Goal: Task Accomplishment & Management: Complete application form

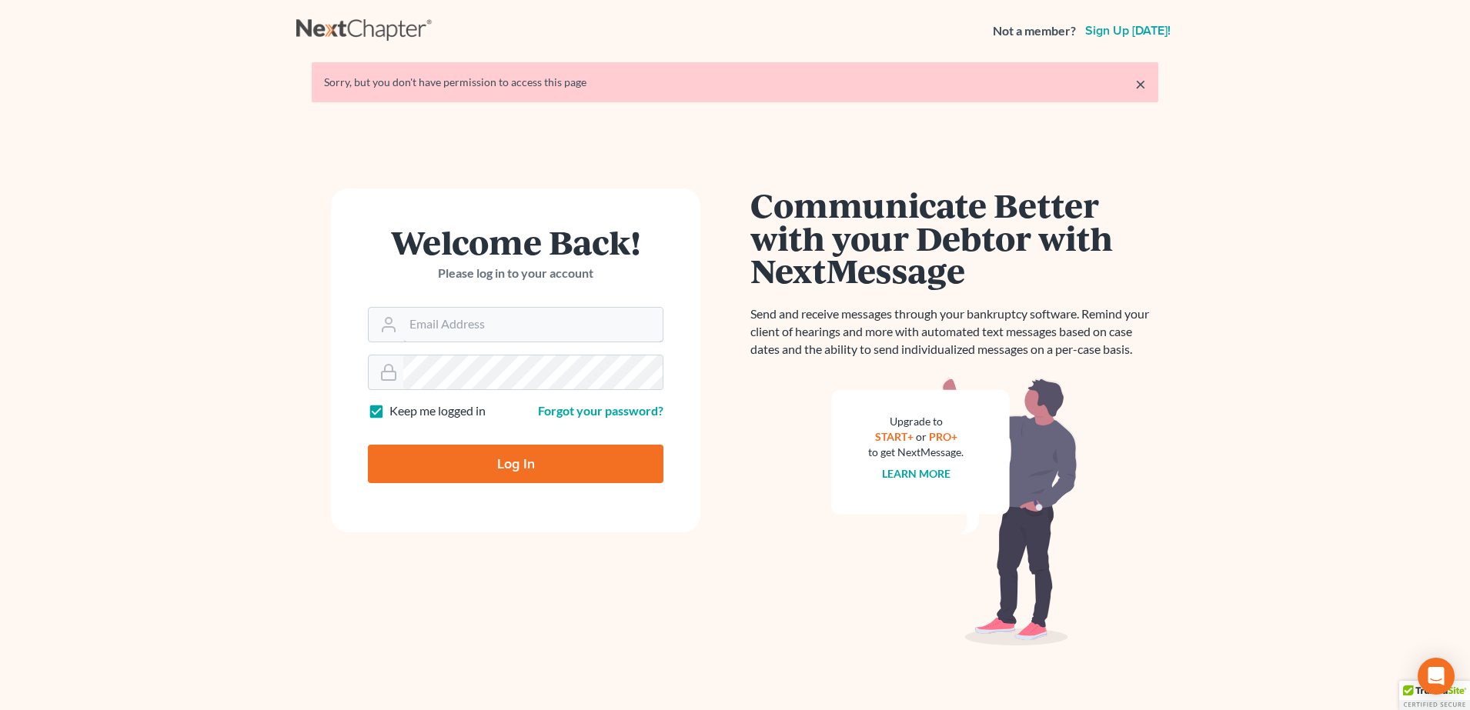
type input "randy@ellislawpc.com"
click at [501, 457] on input "Log In" at bounding box center [516, 464] width 296 height 38
type input "Thinking..."
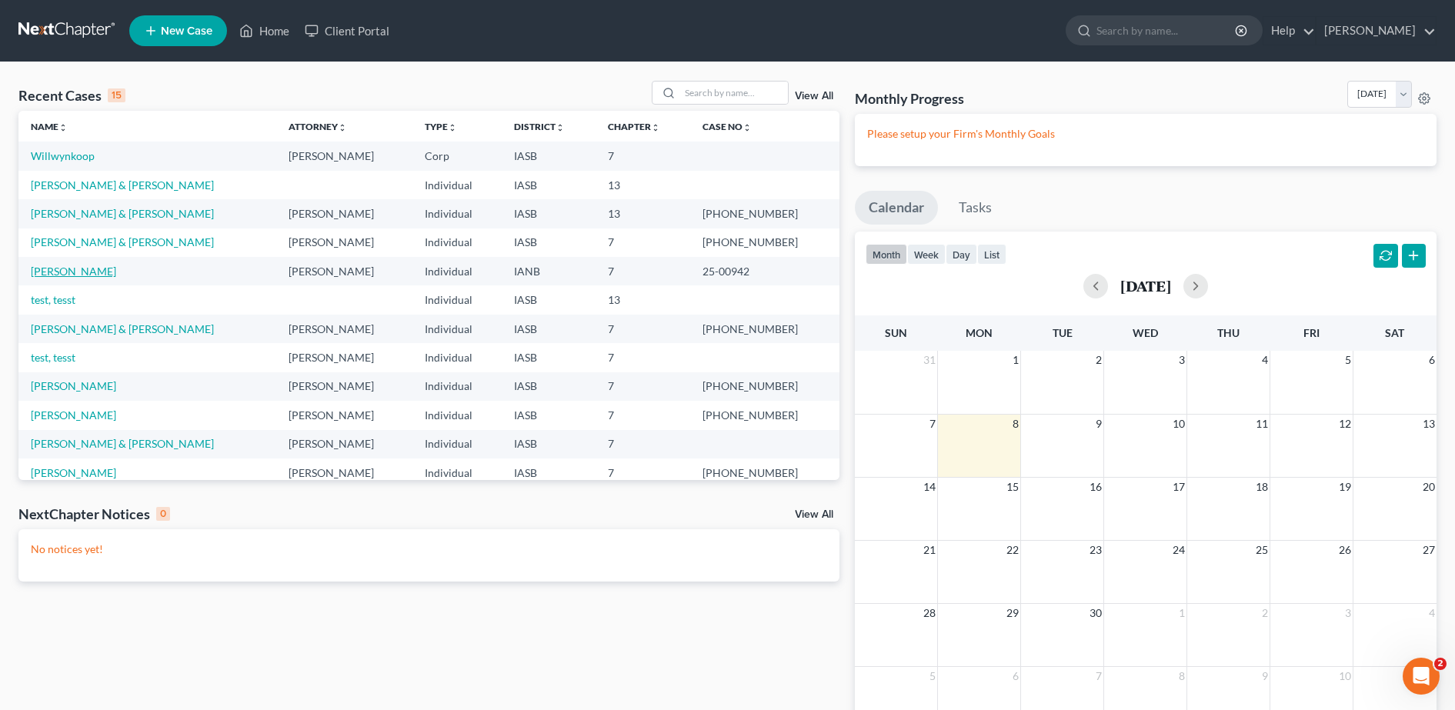
click at [78, 272] on link "Hightshoe, Susan" at bounding box center [73, 271] width 85 height 13
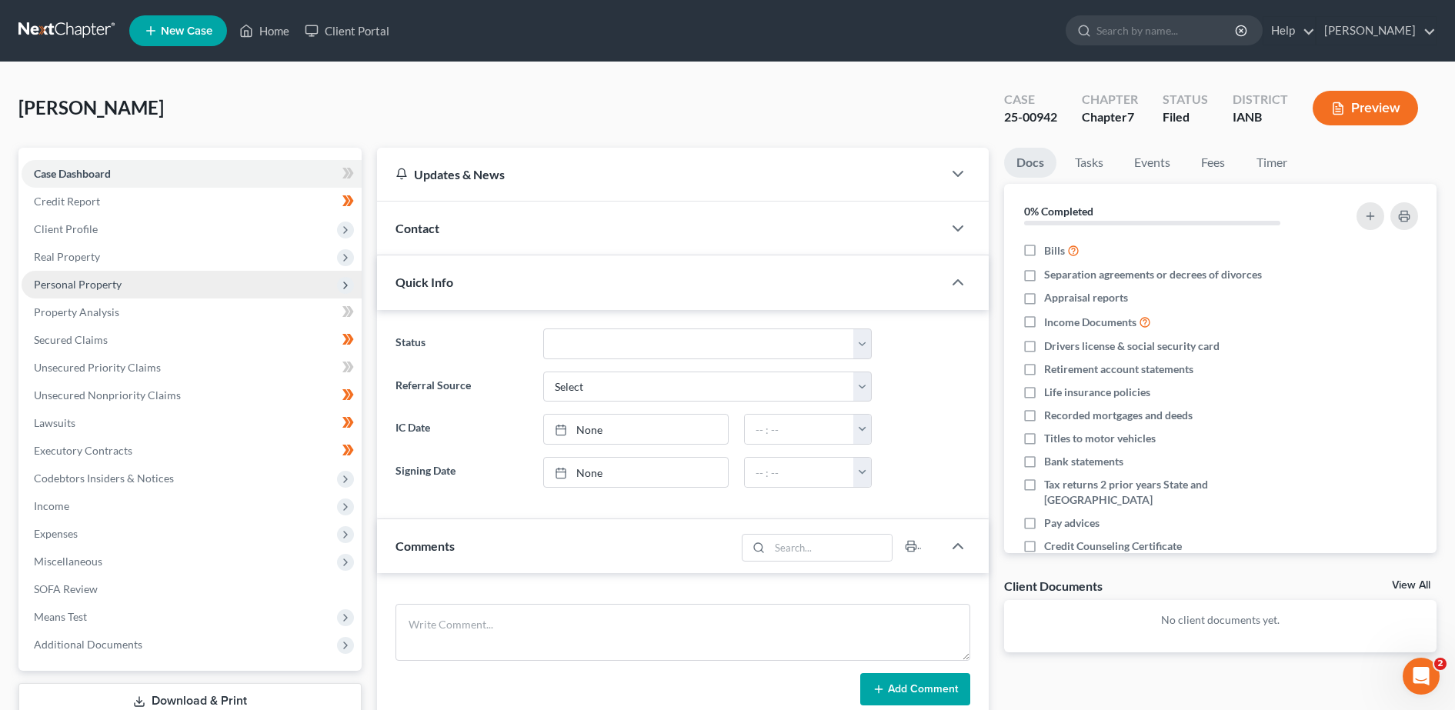
click at [80, 283] on span "Personal Property" at bounding box center [78, 284] width 88 height 13
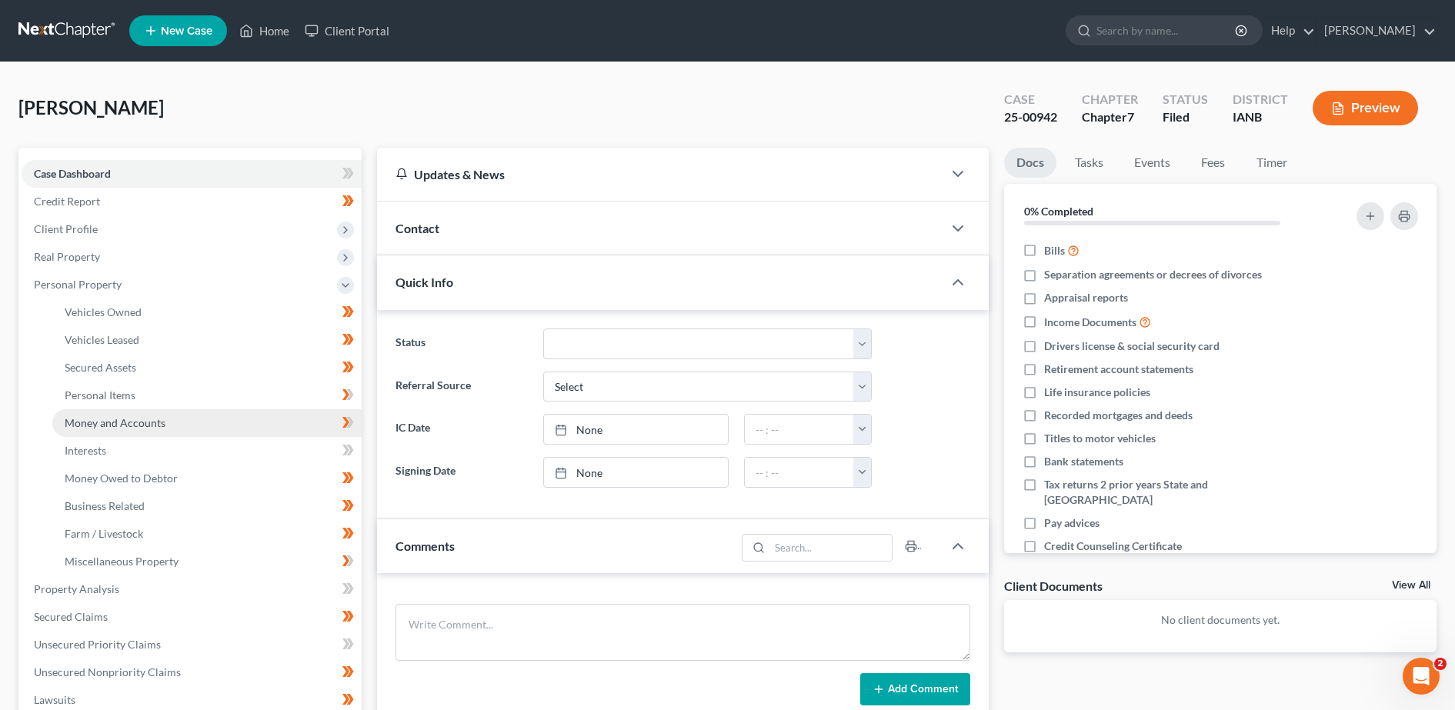
click at [113, 425] on span "Money and Accounts" at bounding box center [115, 422] width 101 height 13
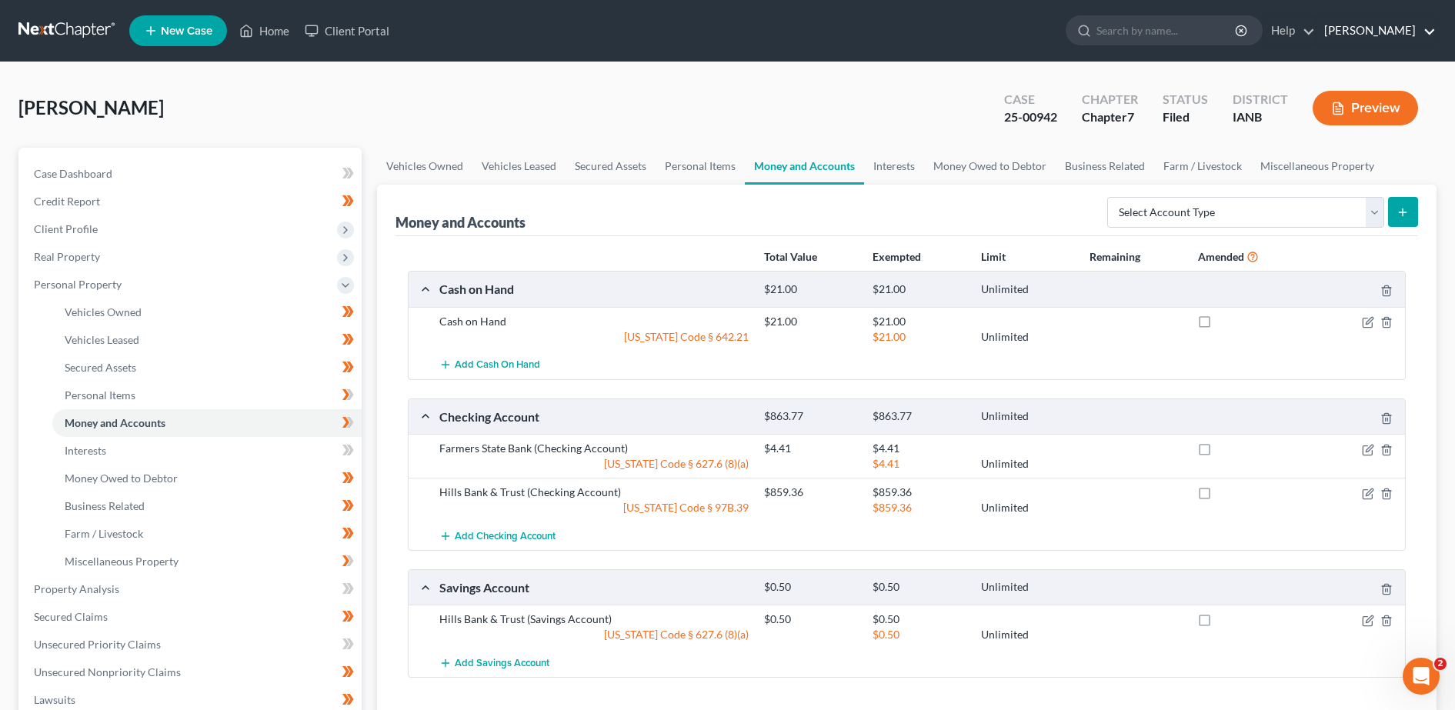
click at [1350, 36] on link "Randall Jackson" at bounding box center [1376, 31] width 119 height 28
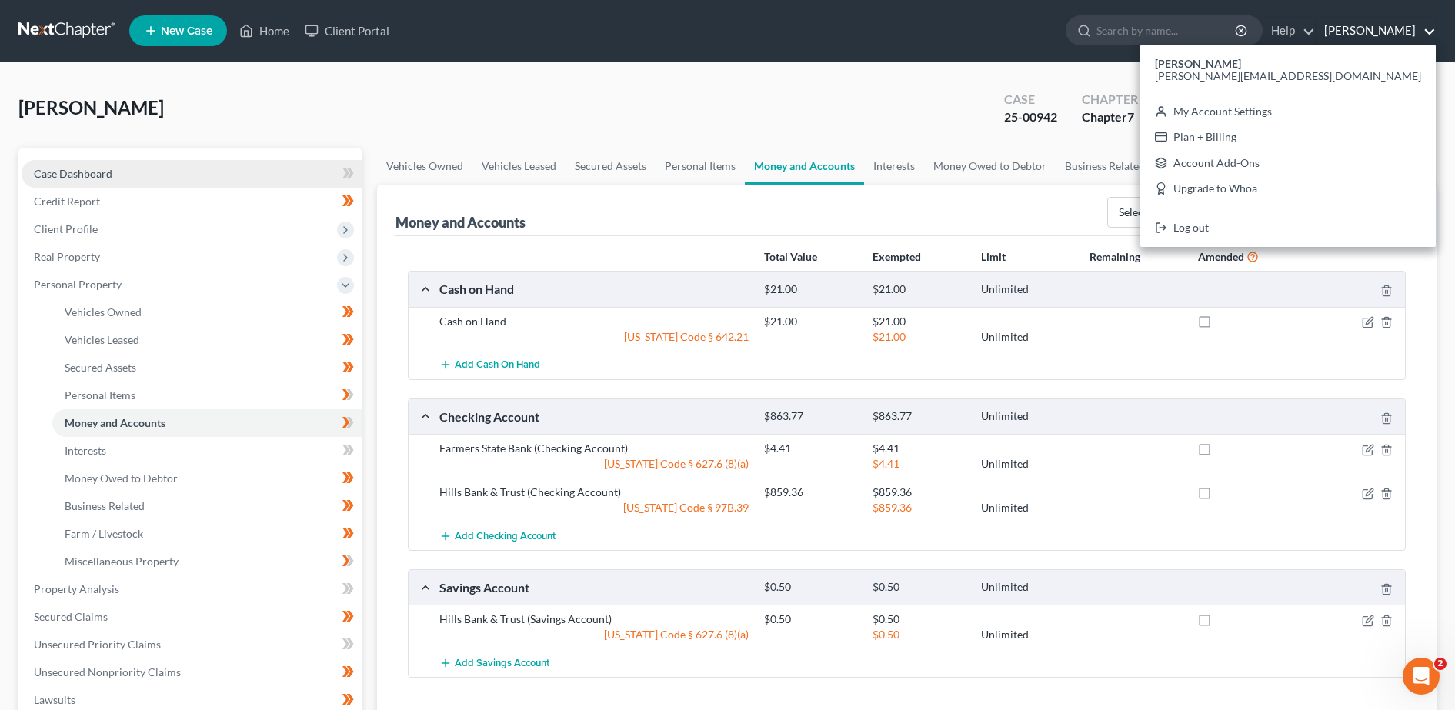
click at [101, 181] on link "Case Dashboard" at bounding box center [192, 174] width 340 height 28
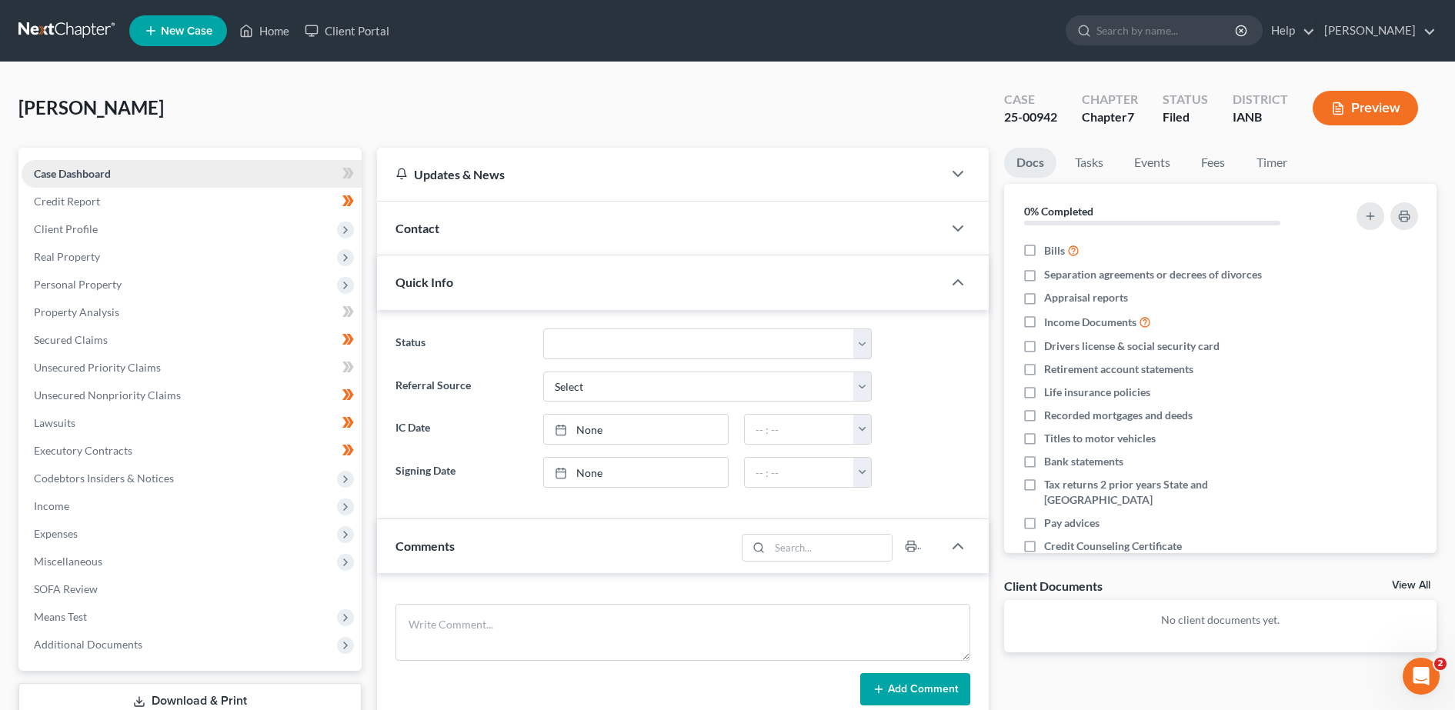
click at [101, 175] on span "Case Dashboard" at bounding box center [72, 173] width 77 height 13
click at [1147, 162] on link "Events" at bounding box center [1152, 163] width 61 height 30
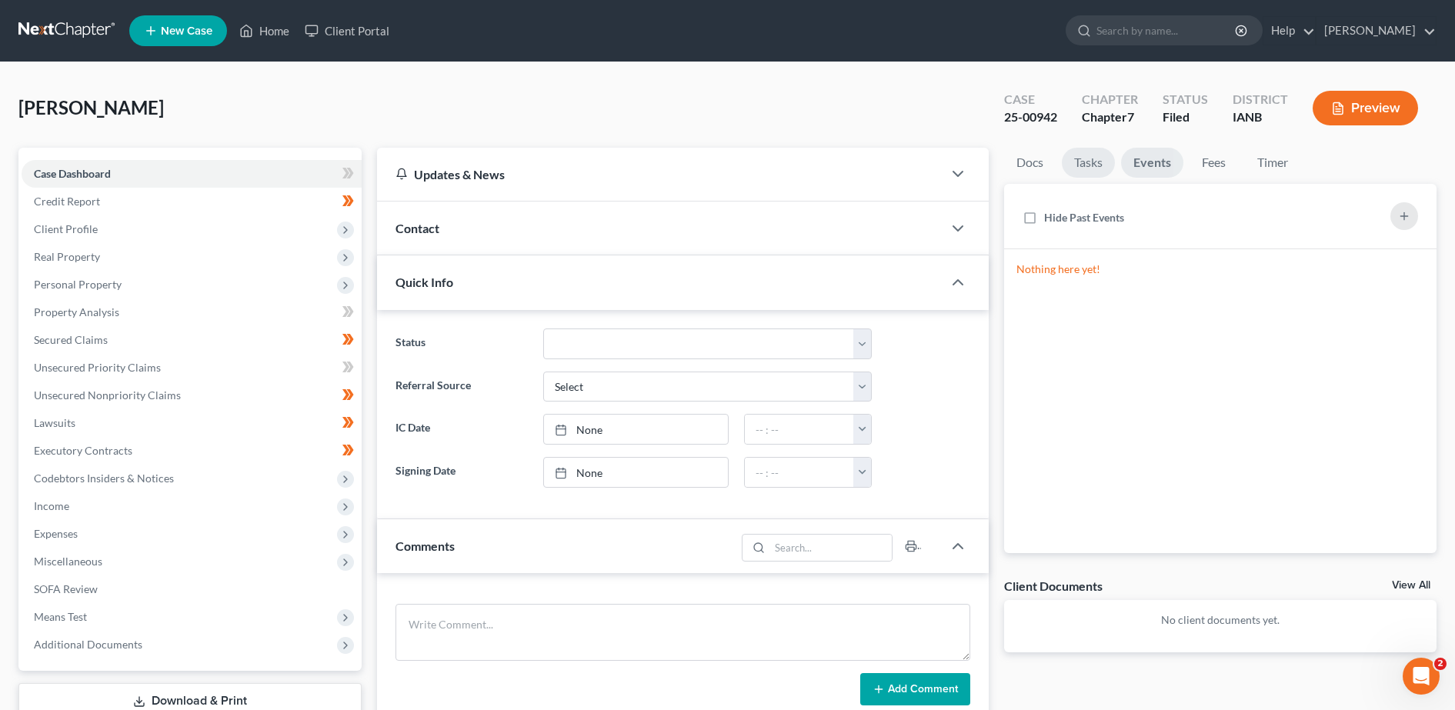
click at [1088, 162] on link "Tasks" at bounding box center [1088, 163] width 53 height 30
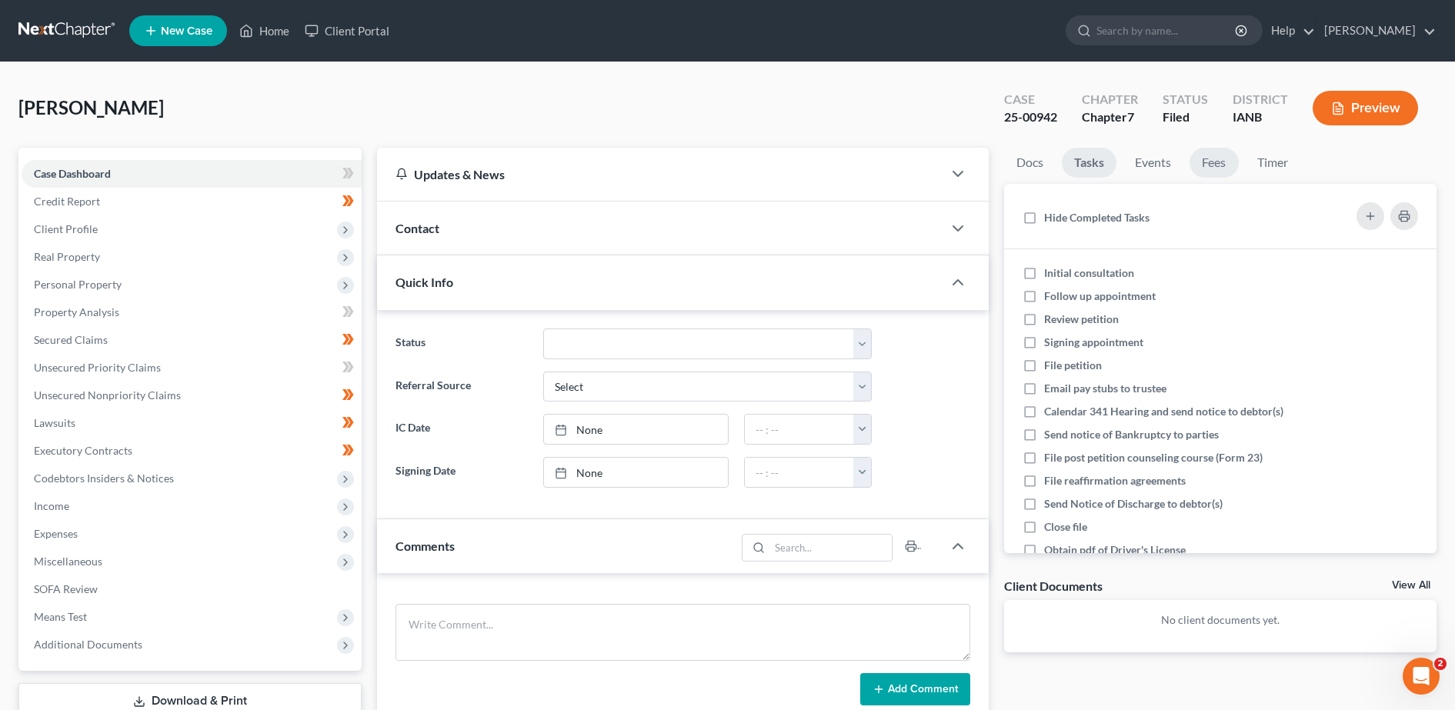
click at [1216, 162] on link "Fees" at bounding box center [1214, 163] width 49 height 30
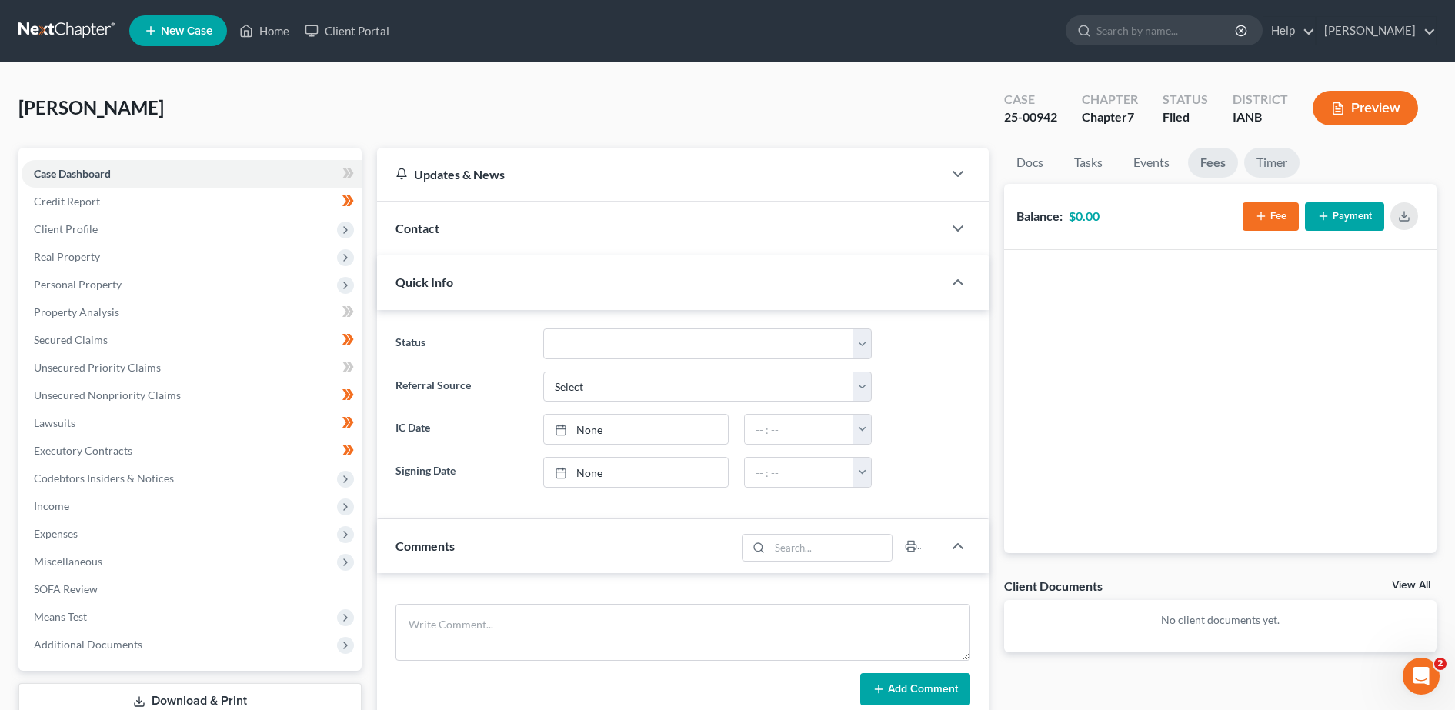
click at [1269, 156] on link "Timer" at bounding box center [1271, 163] width 55 height 30
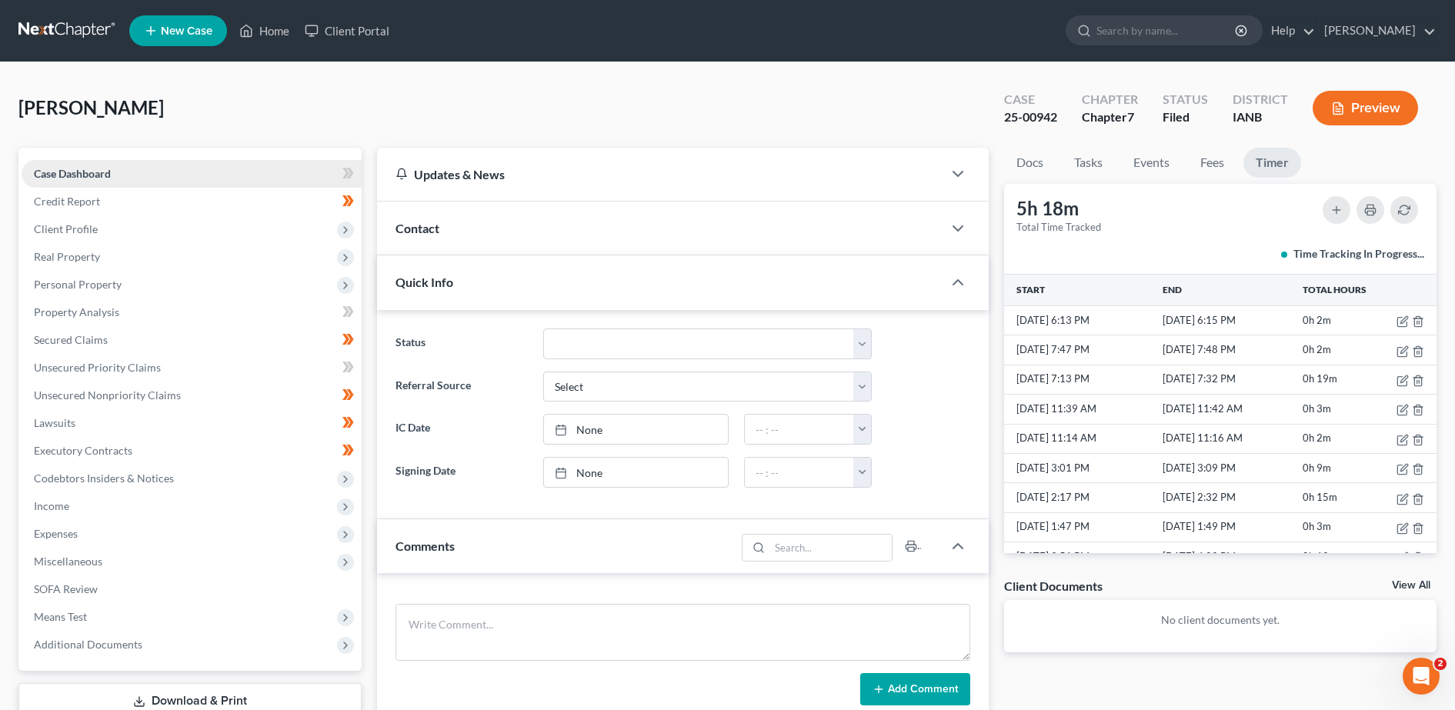
click at [61, 169] on span "Case Dashboard" at bounding box center [72, 173] width 77 height 13
click at [61, 203] on span "Credit Report" at bounding box center [67, 201] width 66 height 13
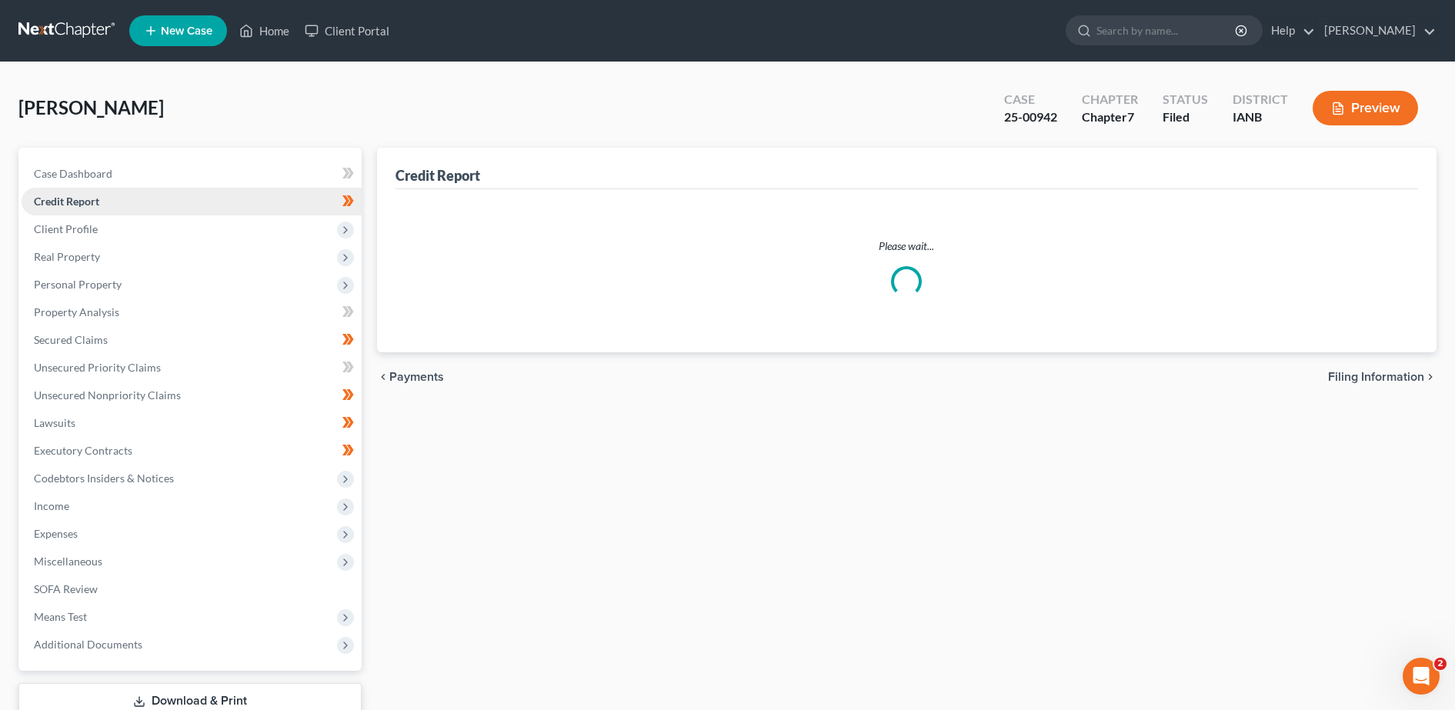
click at [60, 203] on span "Credit Report" at bounding box center [66, 201] width 65 height 13
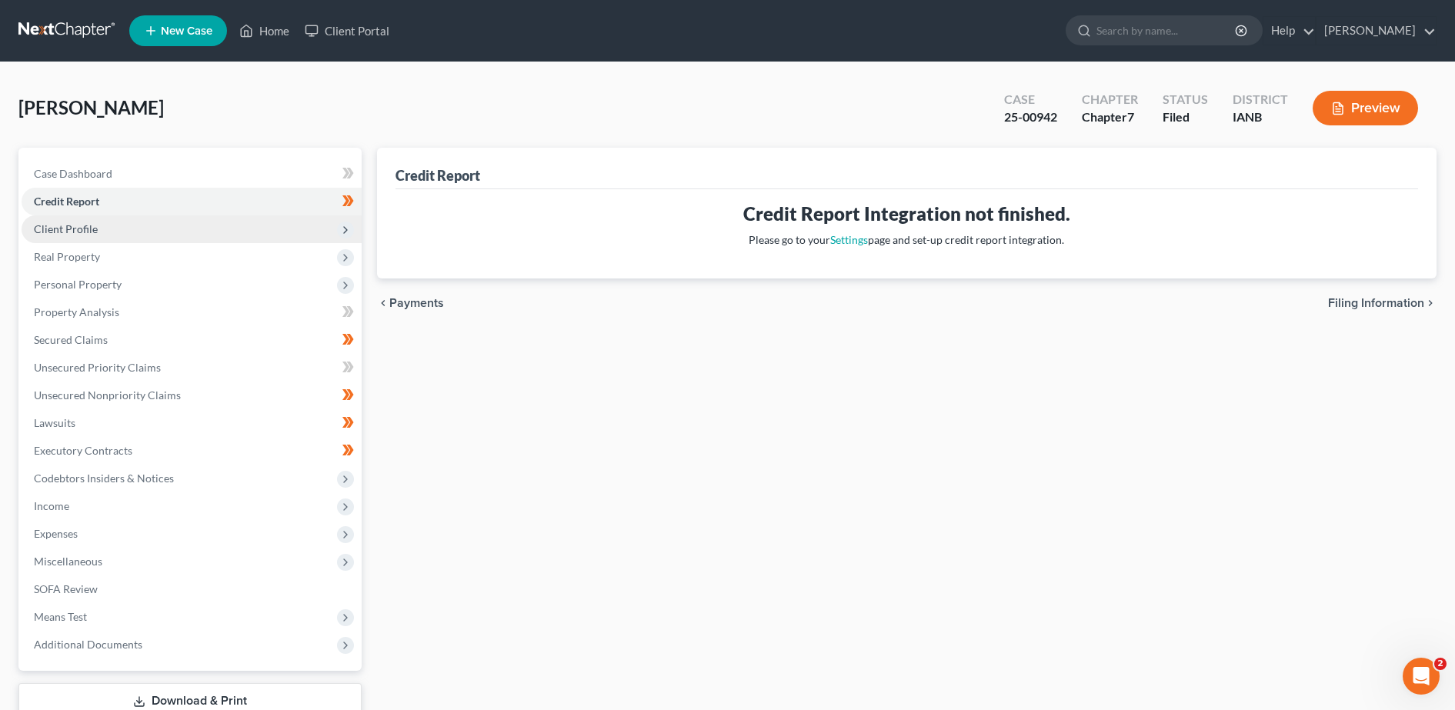
click at [79, 240] on span "Client Profile" at bounding box center [192, 229] width 340 height 28
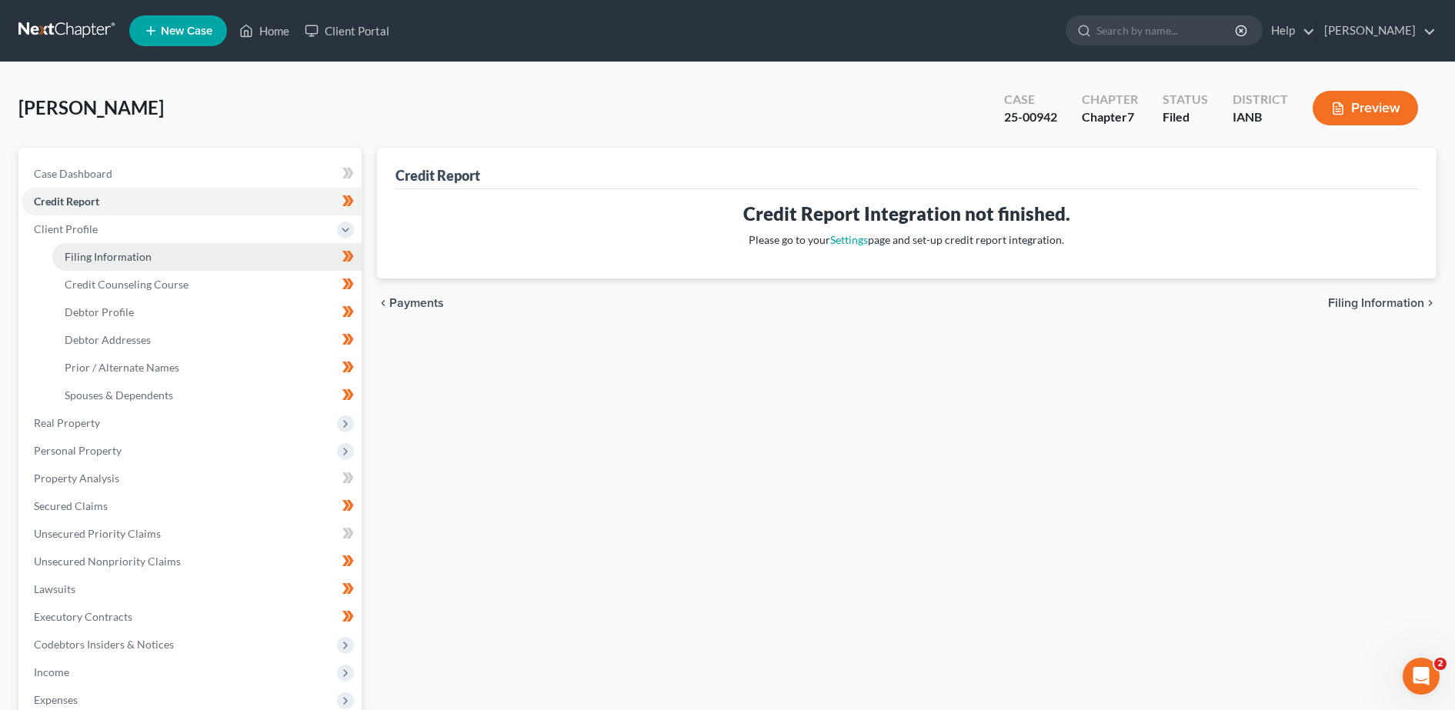
click at [81, 260] on span "Filing Information" at bounding box center [108, 256] width 87 height 13
select select "1"
select select "0"
select select "16"
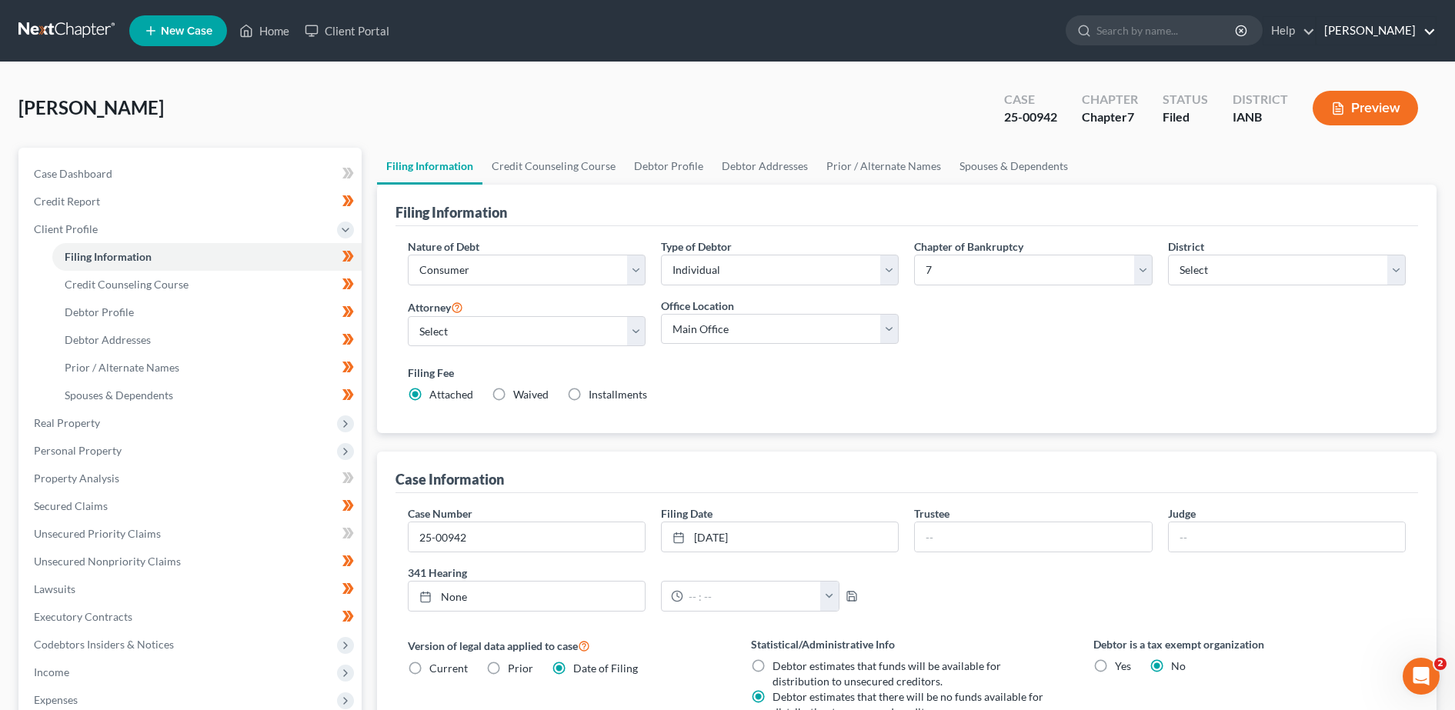
click at [1425, 28] on link "Randall Jackson" at bounding box center [1376, 31] width 119 height 28
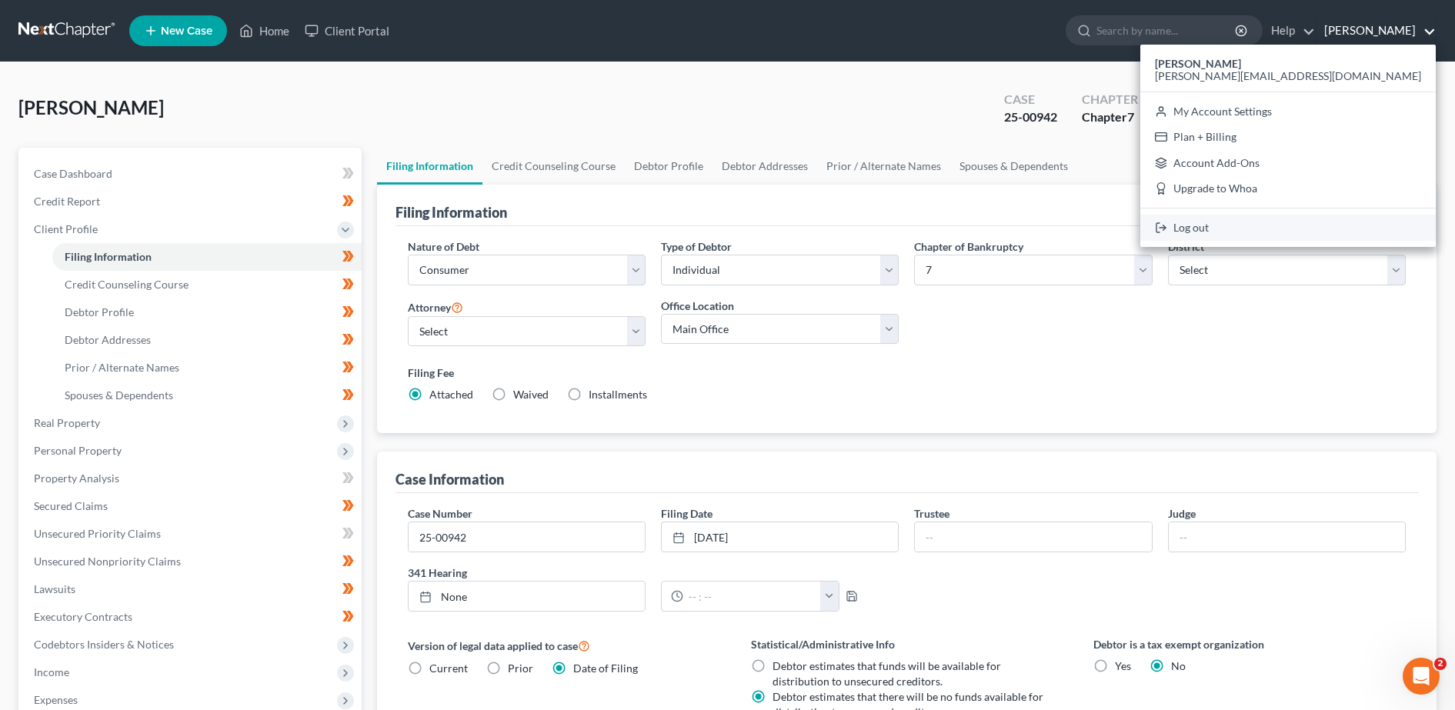
click at [1328, 234] on link "Log out" at bounding box center [1289, 228] width 296 height 26
